Goal: Task Accomplishment & Management: Use online tool/utility

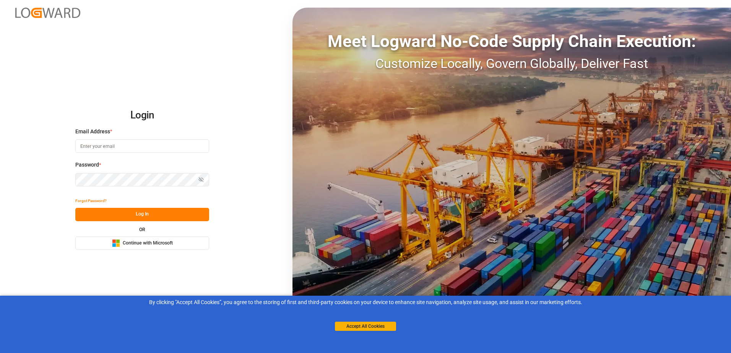
click at [203, 245] on button "Microsoft Logo Continue with Microsoft" at bounding box center [142, 243] width 134 height 13
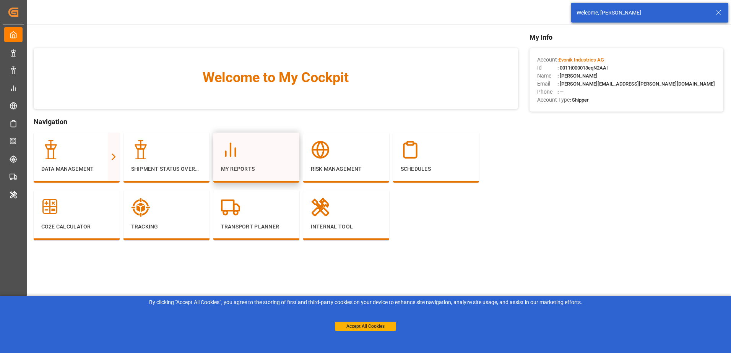
click at [282, 157] on div at bounding box center [256, 149] width 71 height 19
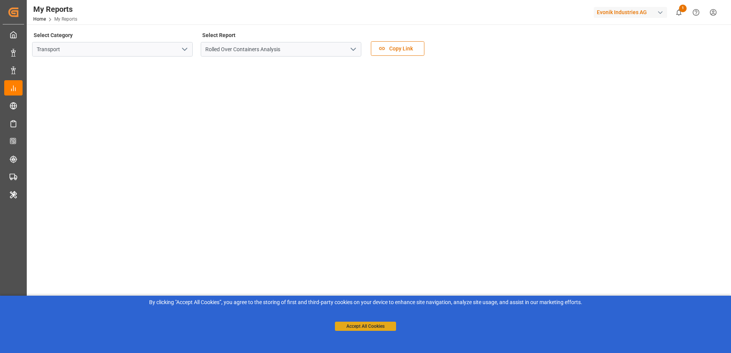
click at [348, 328] on button "Accept All Cookies" at bounding box center [365, 326] width 61 height 9
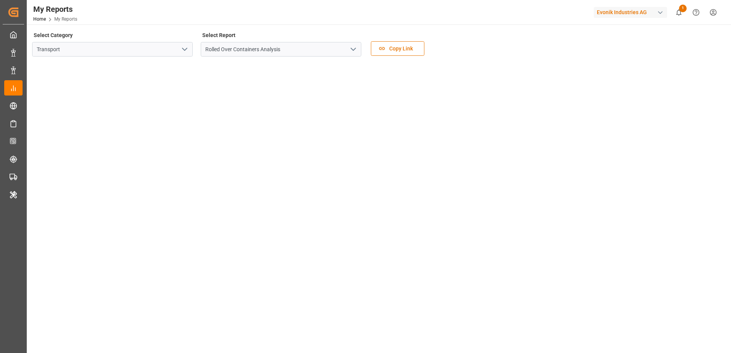
click at [182, 50] on icon "open menu" at bounding box center [184, 49] width 9 height 9
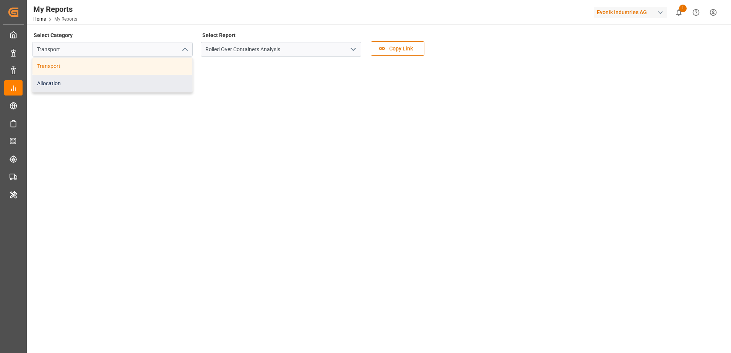
click at [157, 83] on div "Allocation" at bounding box center [112, 83] width 160 height 17
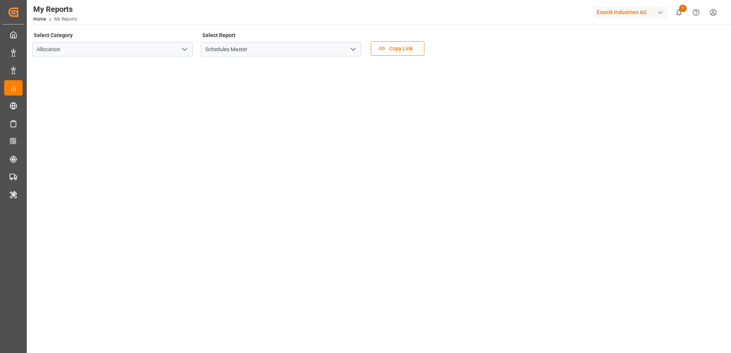
click at [358, 49] on button "open menu" at bounding box center [352, 50] width 11 height 12
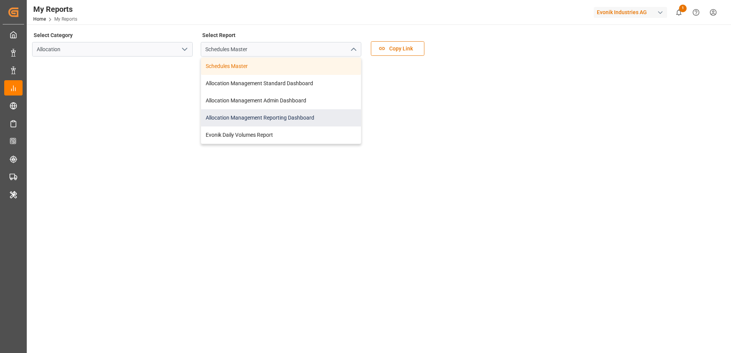
click at [319, 120] on div "Allocation Management Reporting Dashboard" at bounding box center [281, 117] width 160 height 17
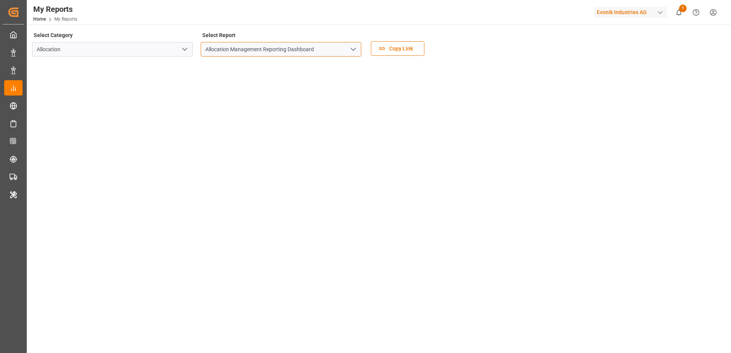
drag, startPoint x: 332, startPoint y: 49, endPoint x: 187, endPoint y: 44, distance: 145.3
click at [187, 44] on div "Select Category Allocation Select Report Allocation Management Reporting Dashbo…" at bounding box center [378, 46] width 692 height 32
